Goal: Task Accomplishment & Management: Manage account settings

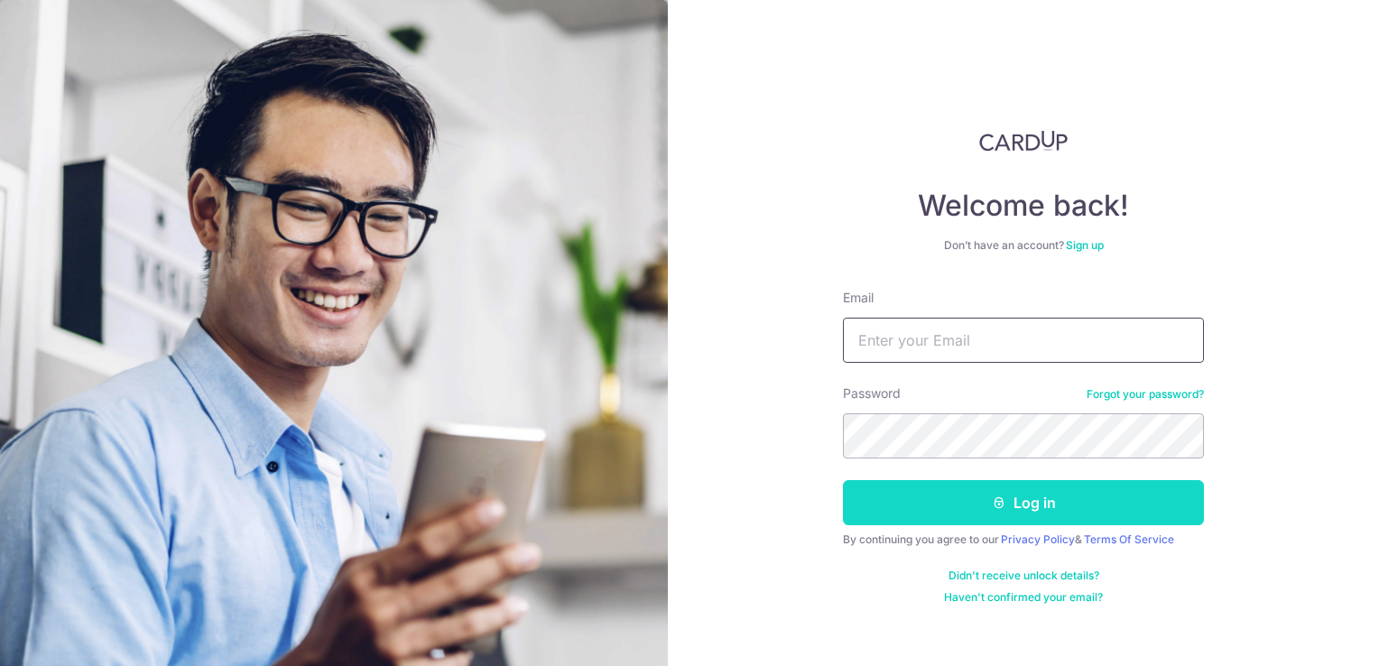
type input "[DOMAIN_NAME][EMAIL_ADDRESS][DOMAIN_NAME]"
click at [1088, 502] on button "Log in" at bounding box center [1023, 502] width 361 height 45
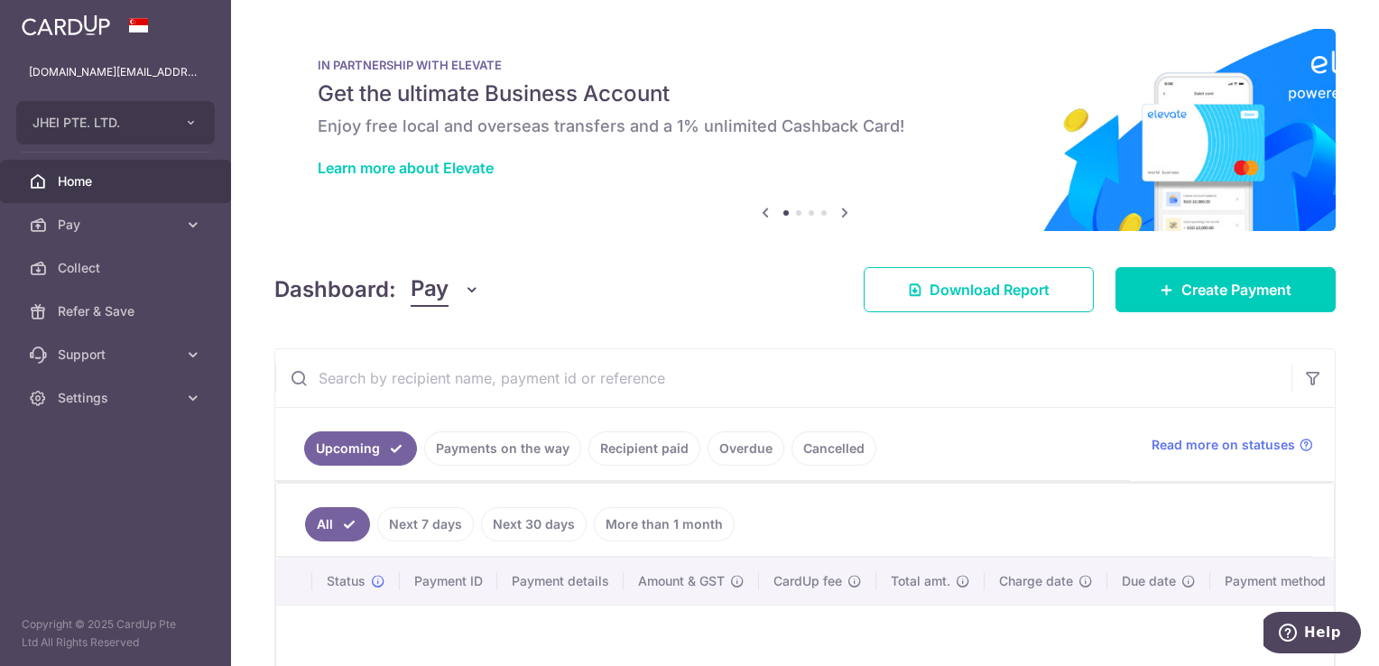
click at [495, 455] on link "Payments on the way" at bounding box center [502, 448] width 157 height 34
